Goal: Navigation & Orientation: Find specific page/section

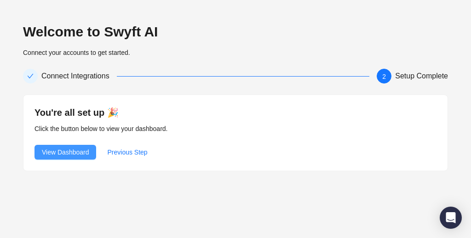
click at [70, 151] on span "View Dashboard" at bounding box center [65, 152] width 47 height 10
